Goal: Find specific page/section: Find specific page/section

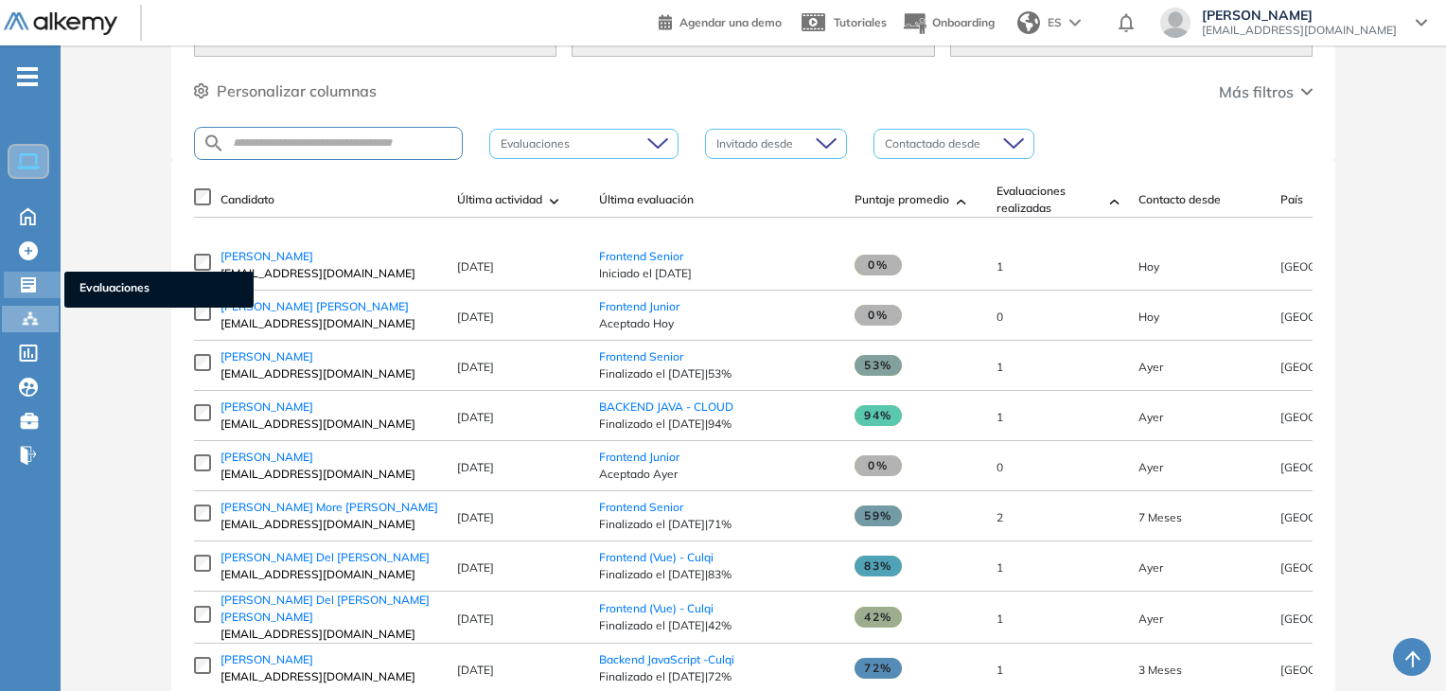
click at [29, 277] on icon at bounding box center [28, 284] width 19 height 19
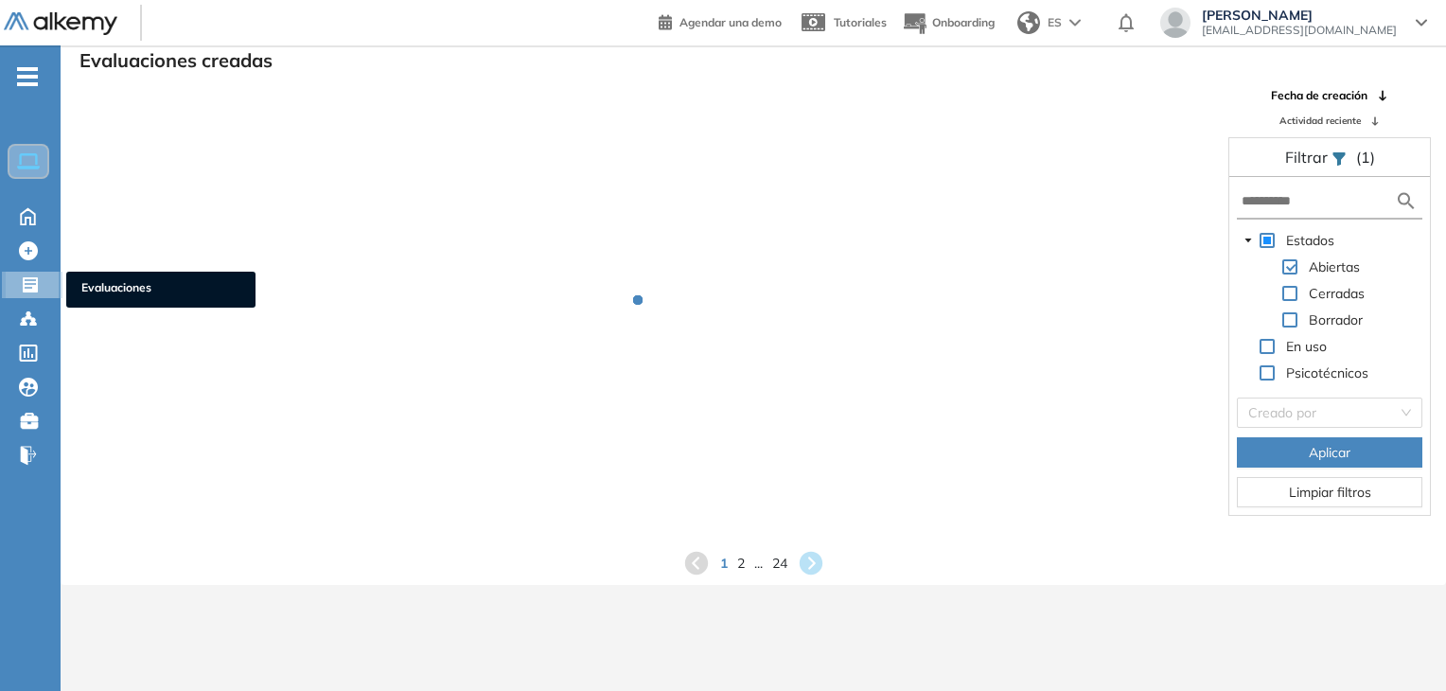
scroll to position [45, 0]
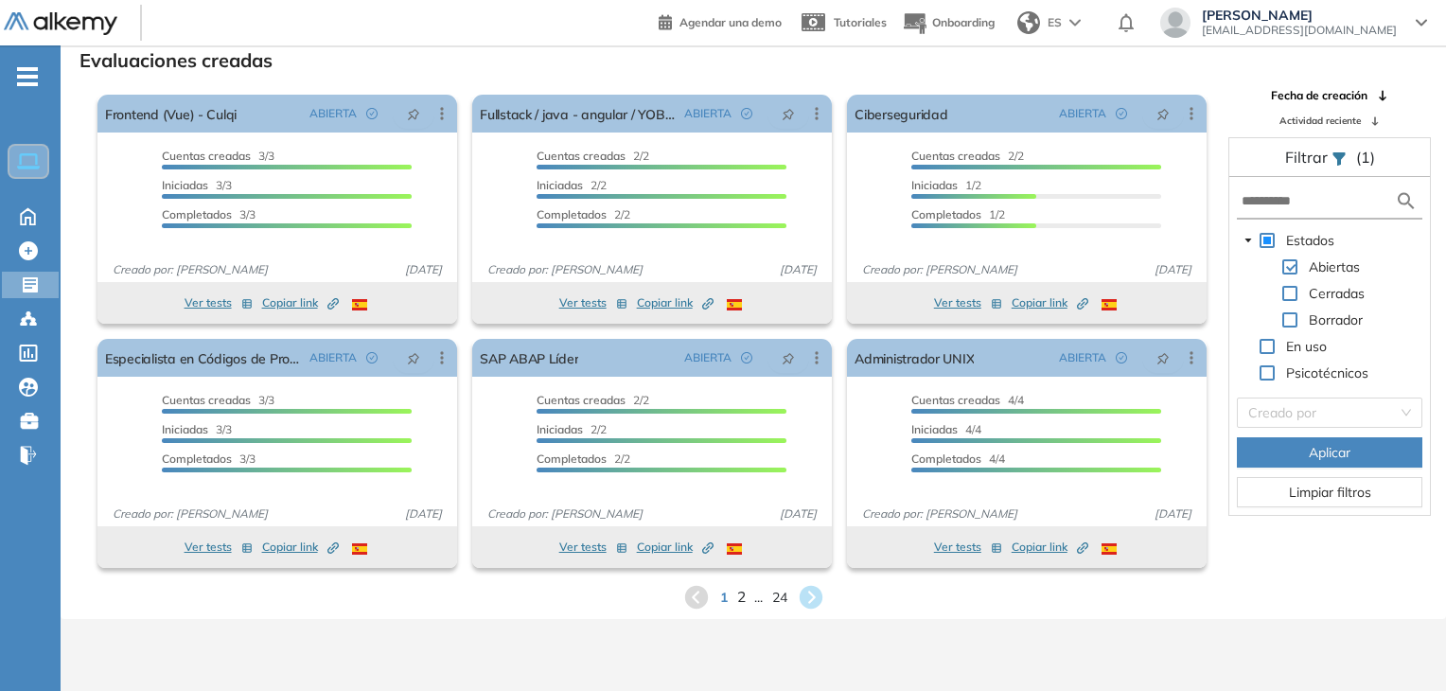
click at [741, 597] on span "2" at bounding box center [740, 597] width 9 height 22
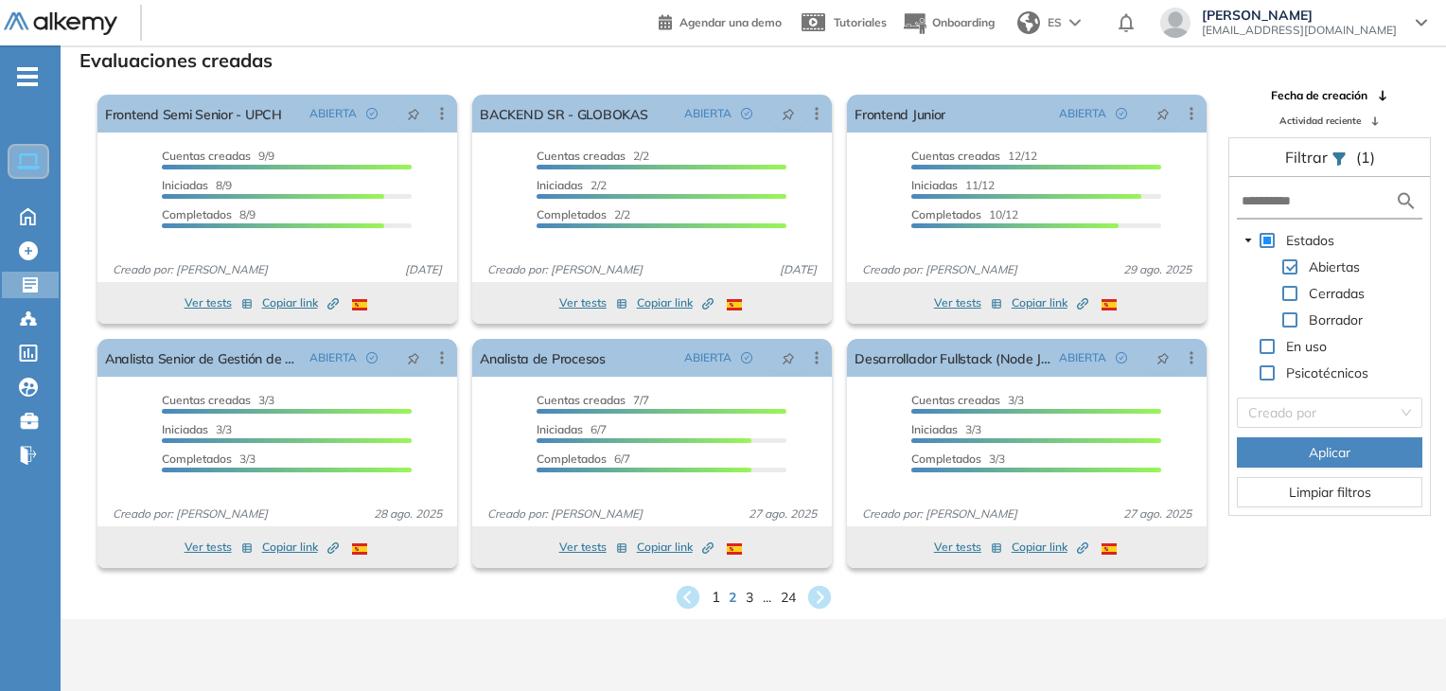
click at [713, 602] on span "1" at bounding box center [715, 597] width 9 height 22
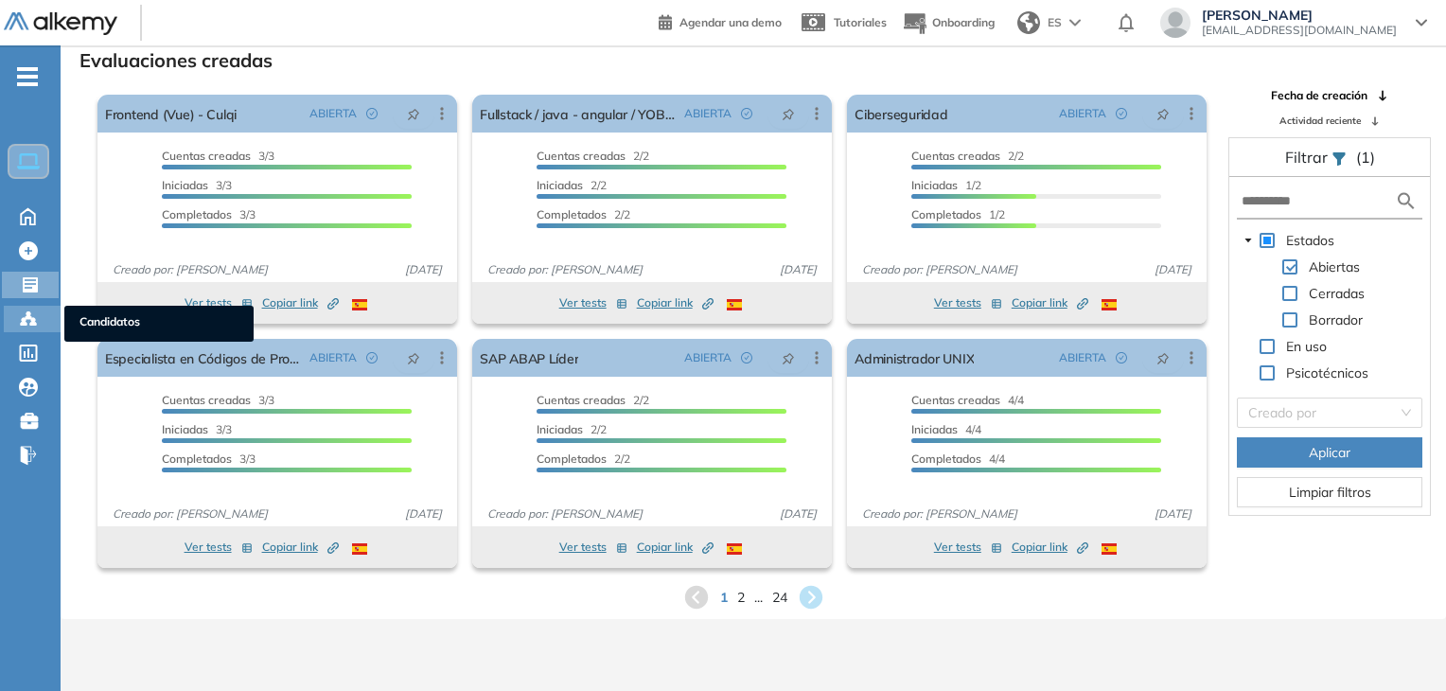
click at [33, 309] on icon at bounding box center [28, 318] width 19 height 19
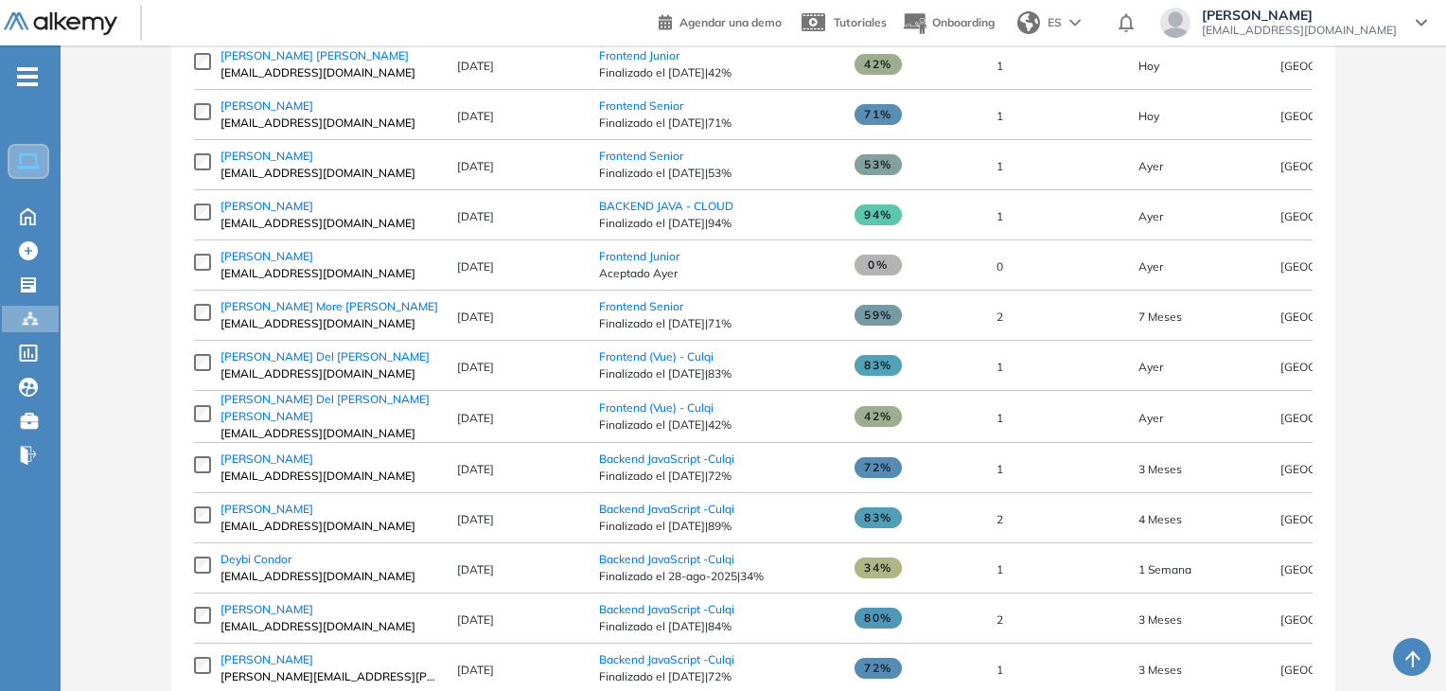
scroll to position [473, 0]
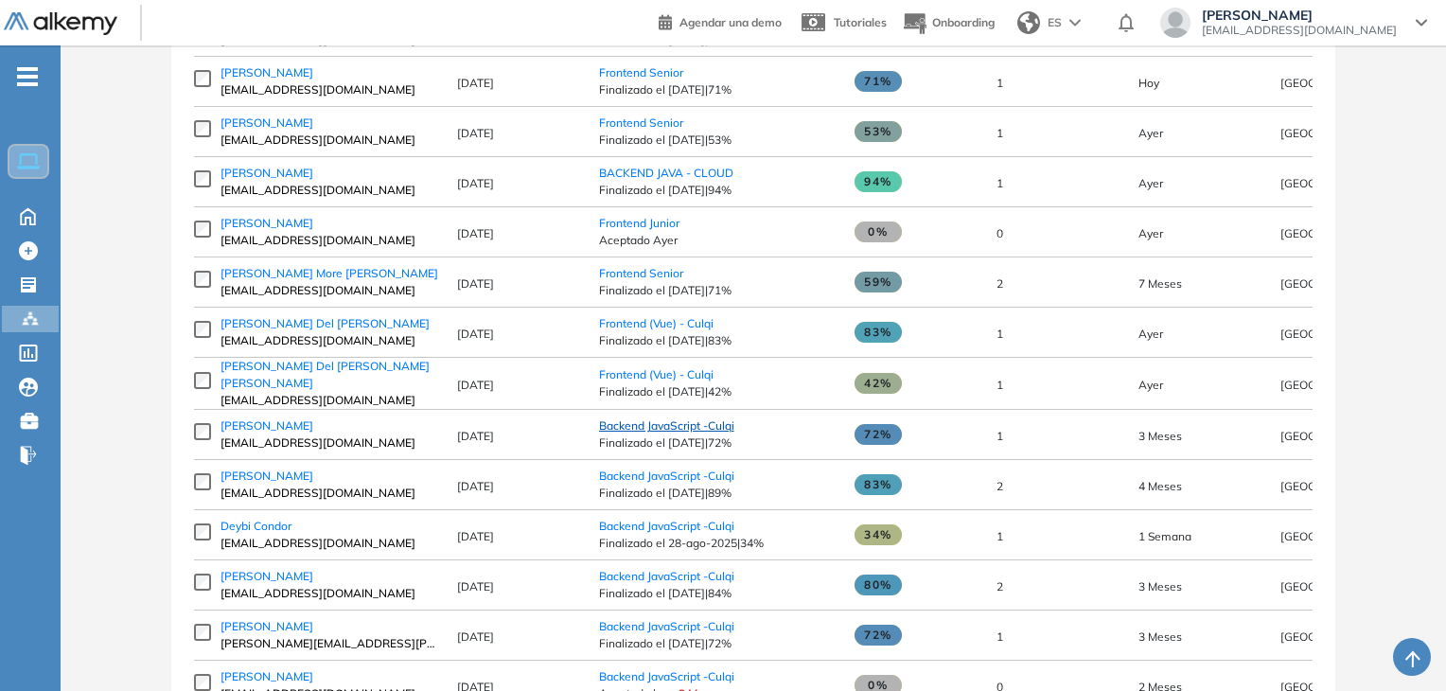
click at [674, 433] on span "Backend JavaScript -Culqi" at bounding box center [666, 425] width 135 height 14
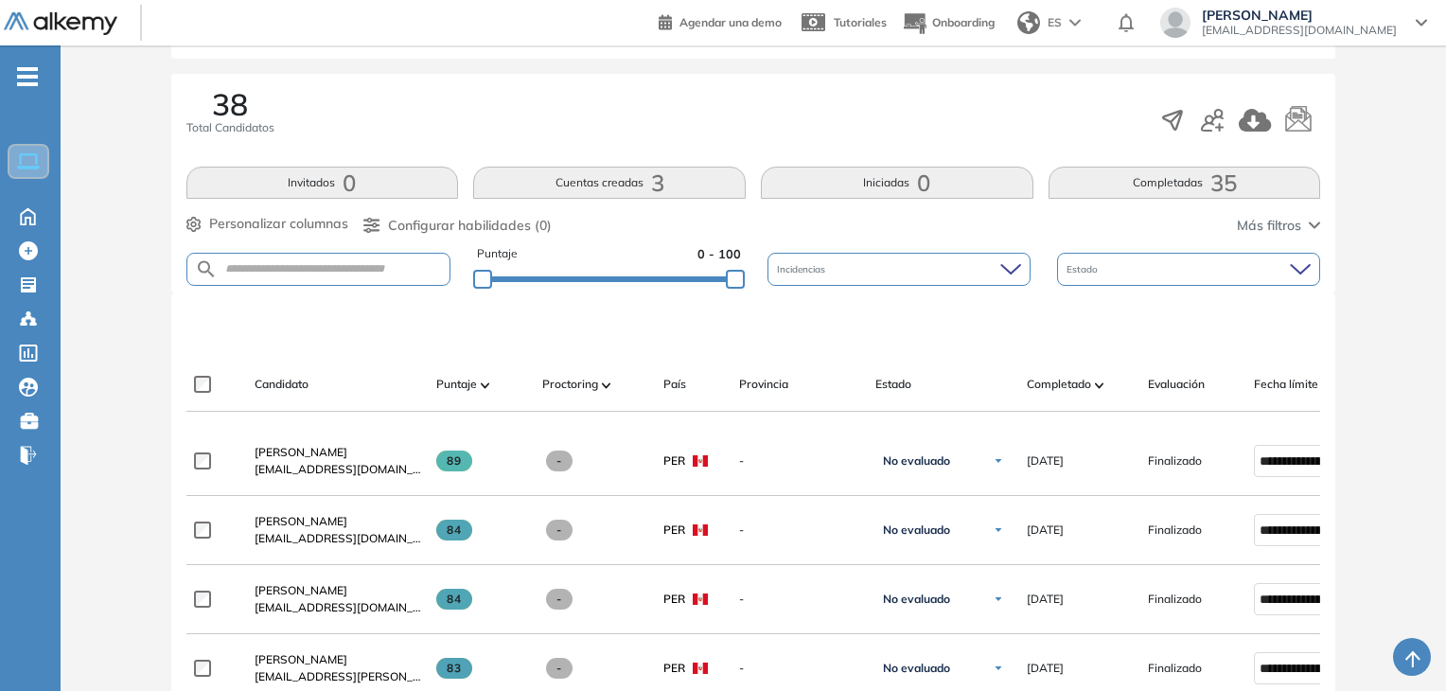
scroll to position [379, 0]
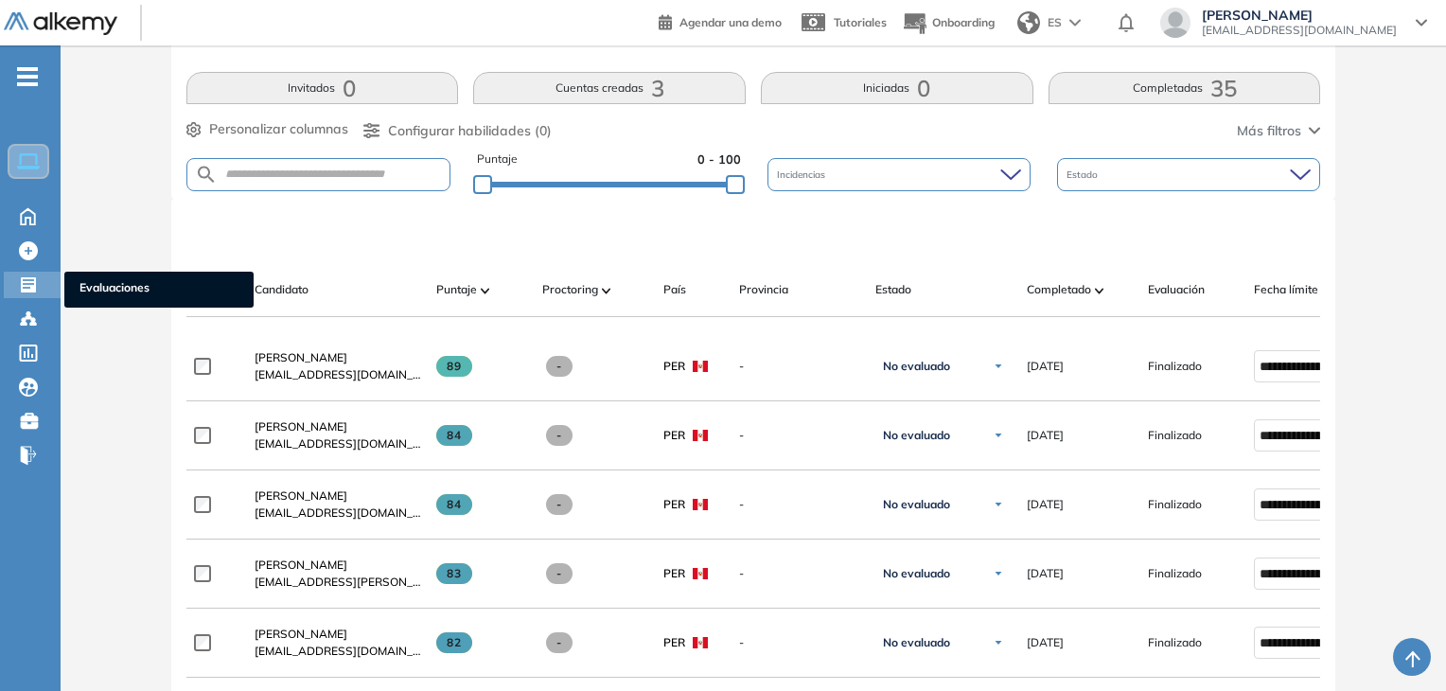
click at [39, 279] on div at bounding box center [30, 283] width 23 height 23
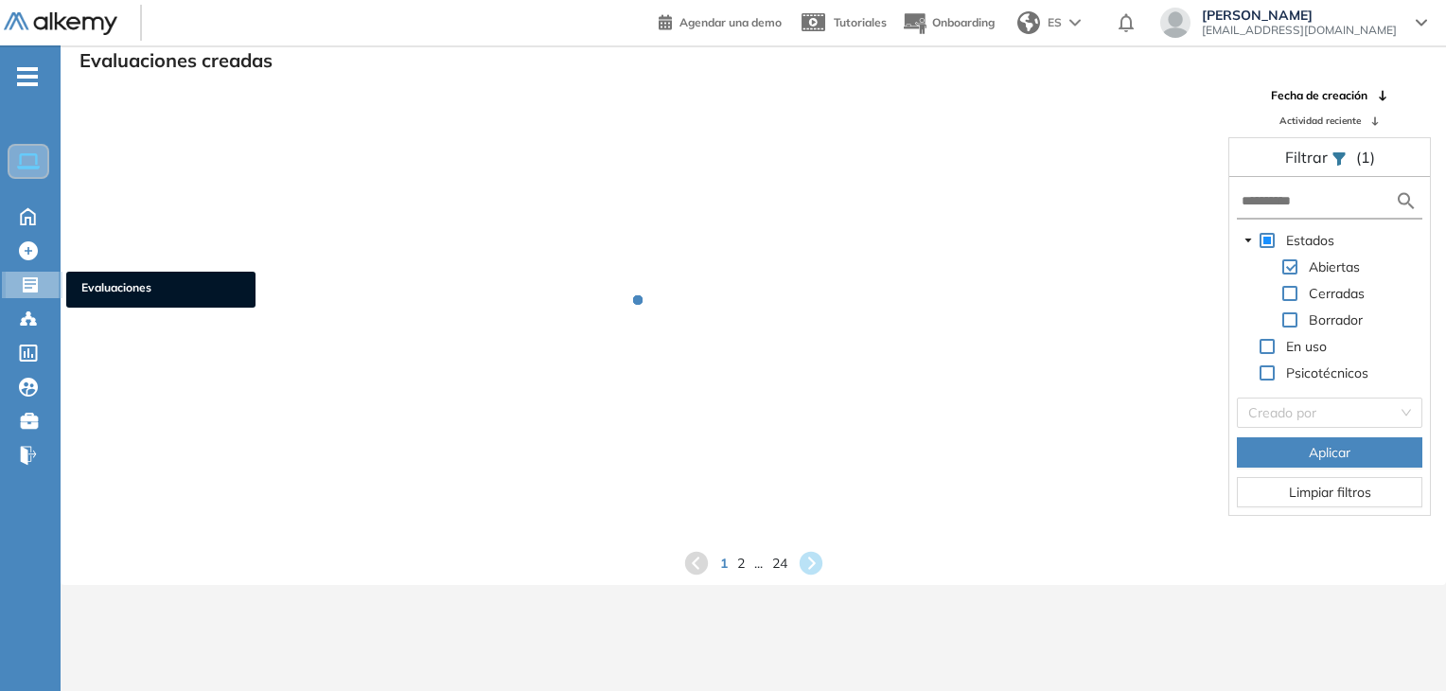
scroll to position [45, 0]
